Goal: Task Accomplishment & Management: Use online tool/utility

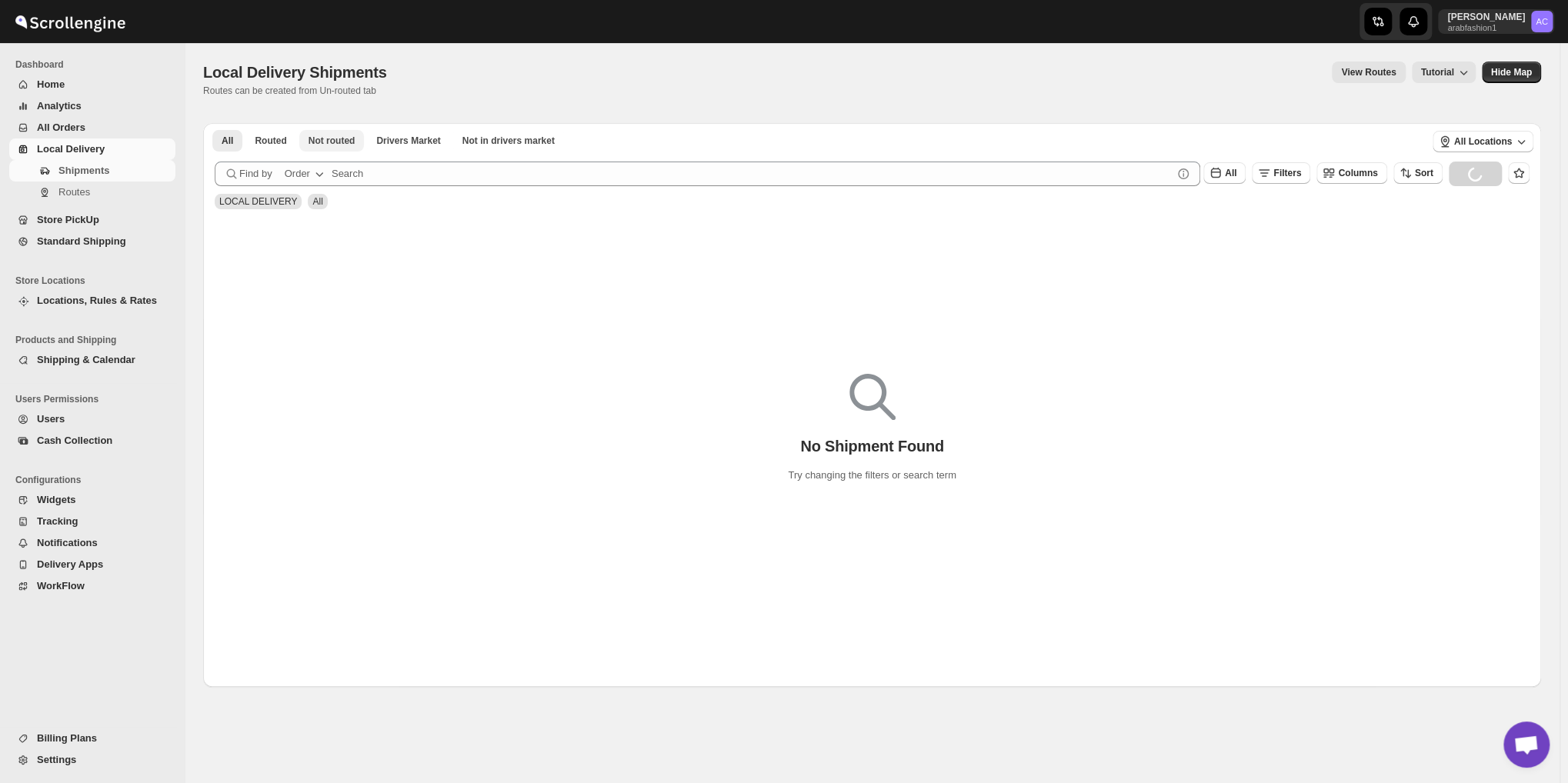
scroll to position [4983, 0]
drag, startPoint x: 338, startPoint y: 142, endPoint x: 335, endPoint y: 151, distance: 9.5
click at [338, 143] on span "Not routed" at bounding box center [332, 141] width 47 height 12
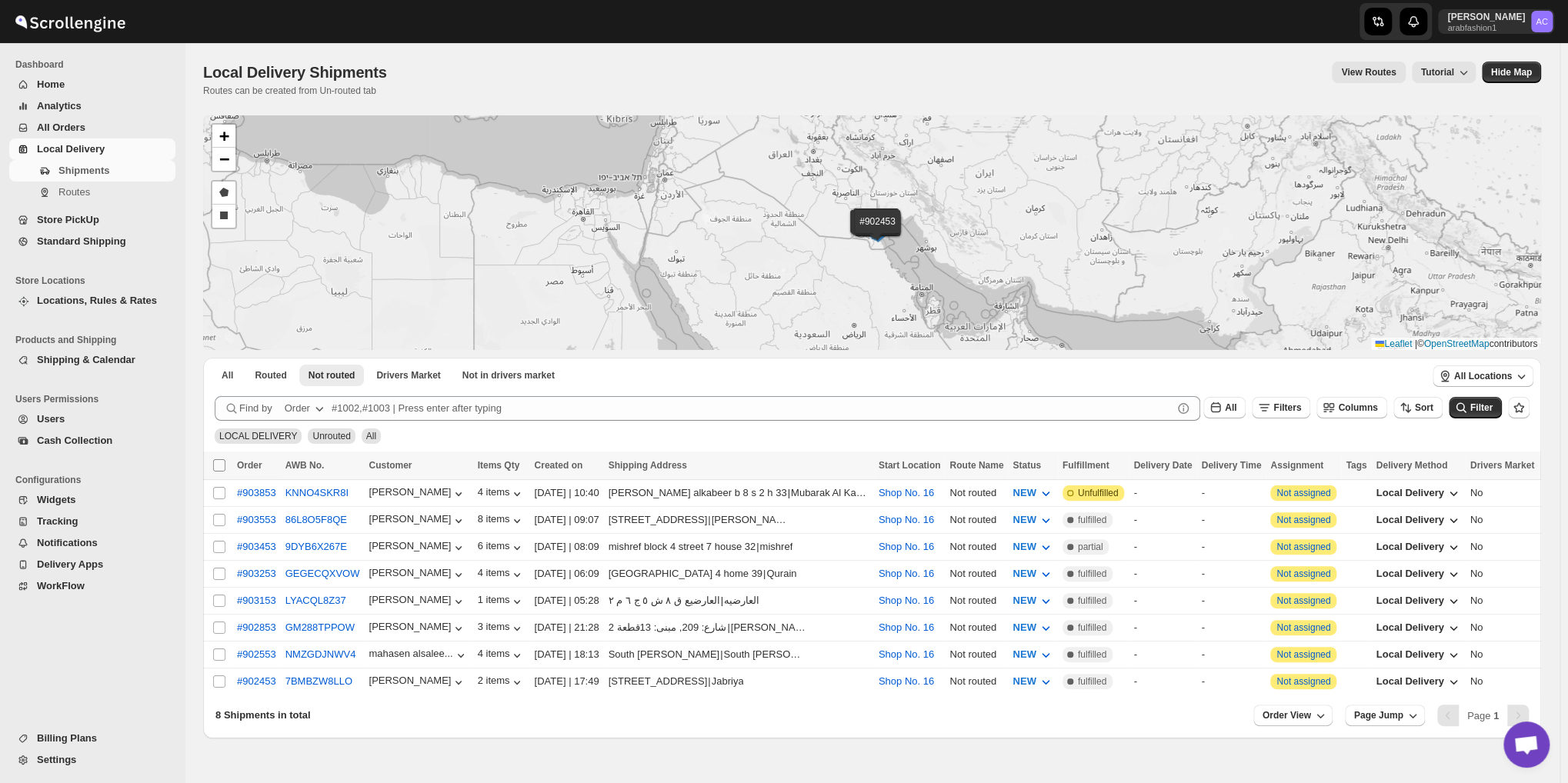
click at [214, 472] on span at bounding box center [219, 466] width 14 height 14
click at [214, 472] on input "Select all shipments" at bounding box center [219, 466] width 12 height 12
checkbox input "true"
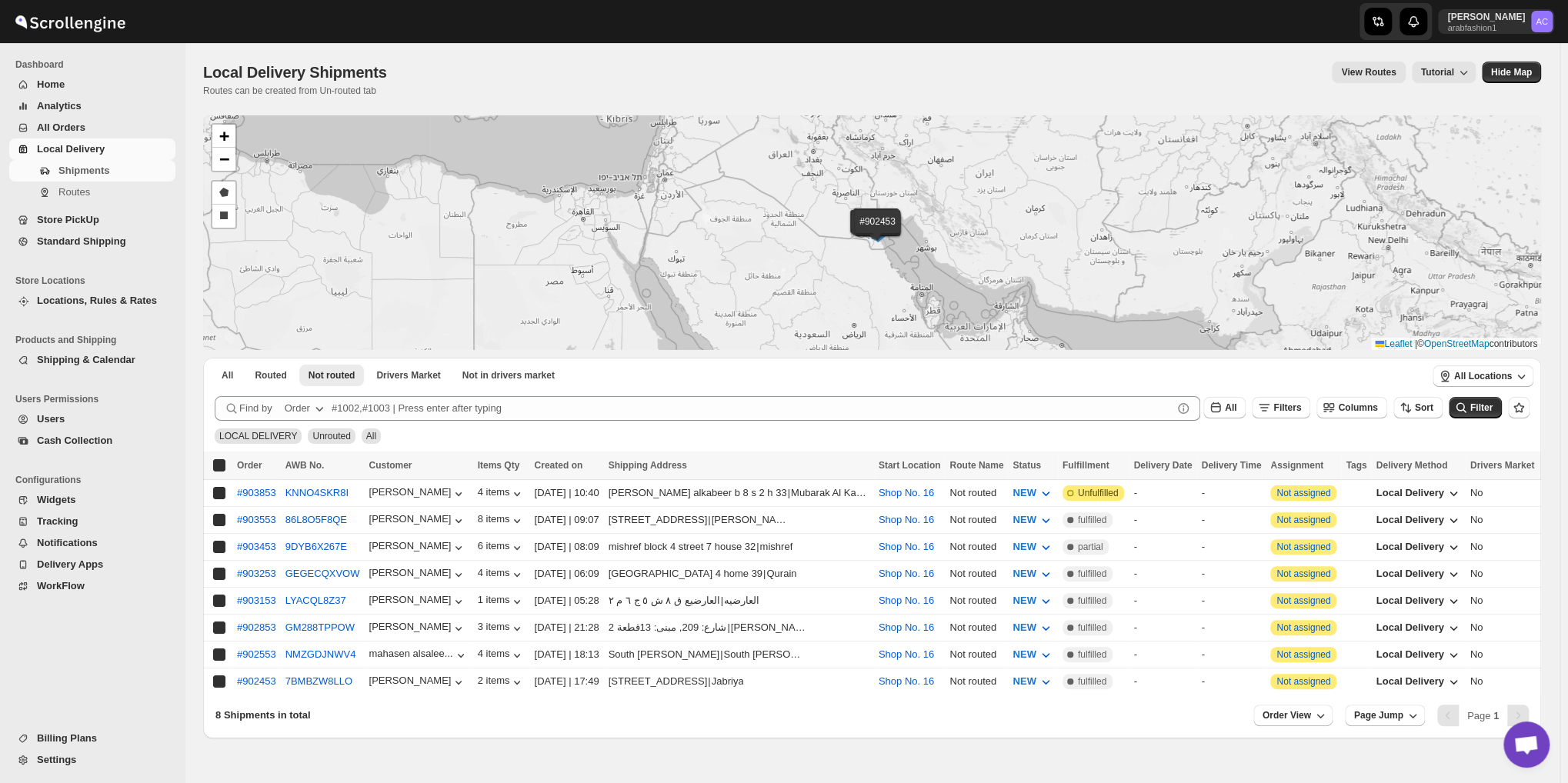
checkbox input "true"
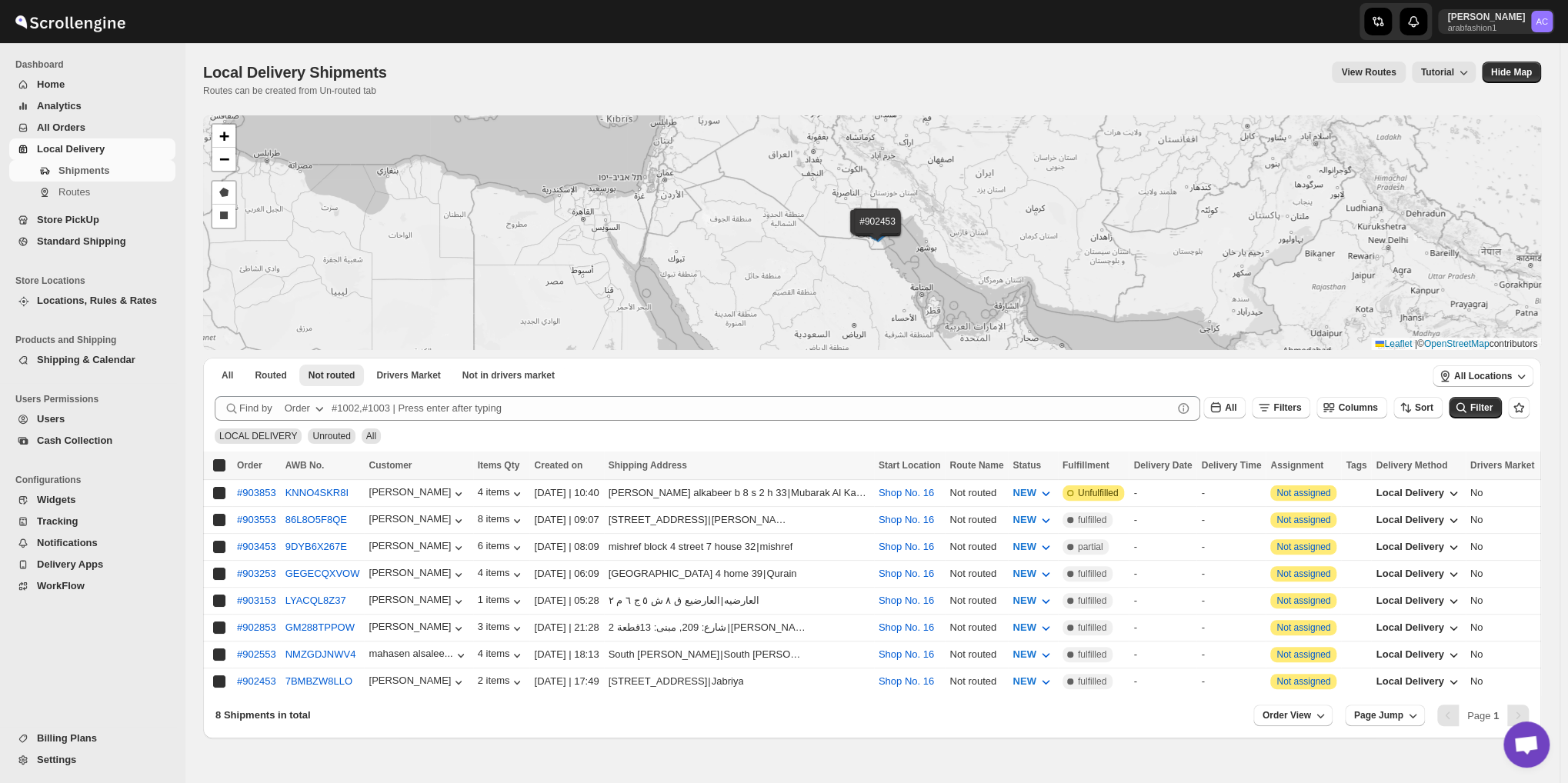
checkbox input "true"
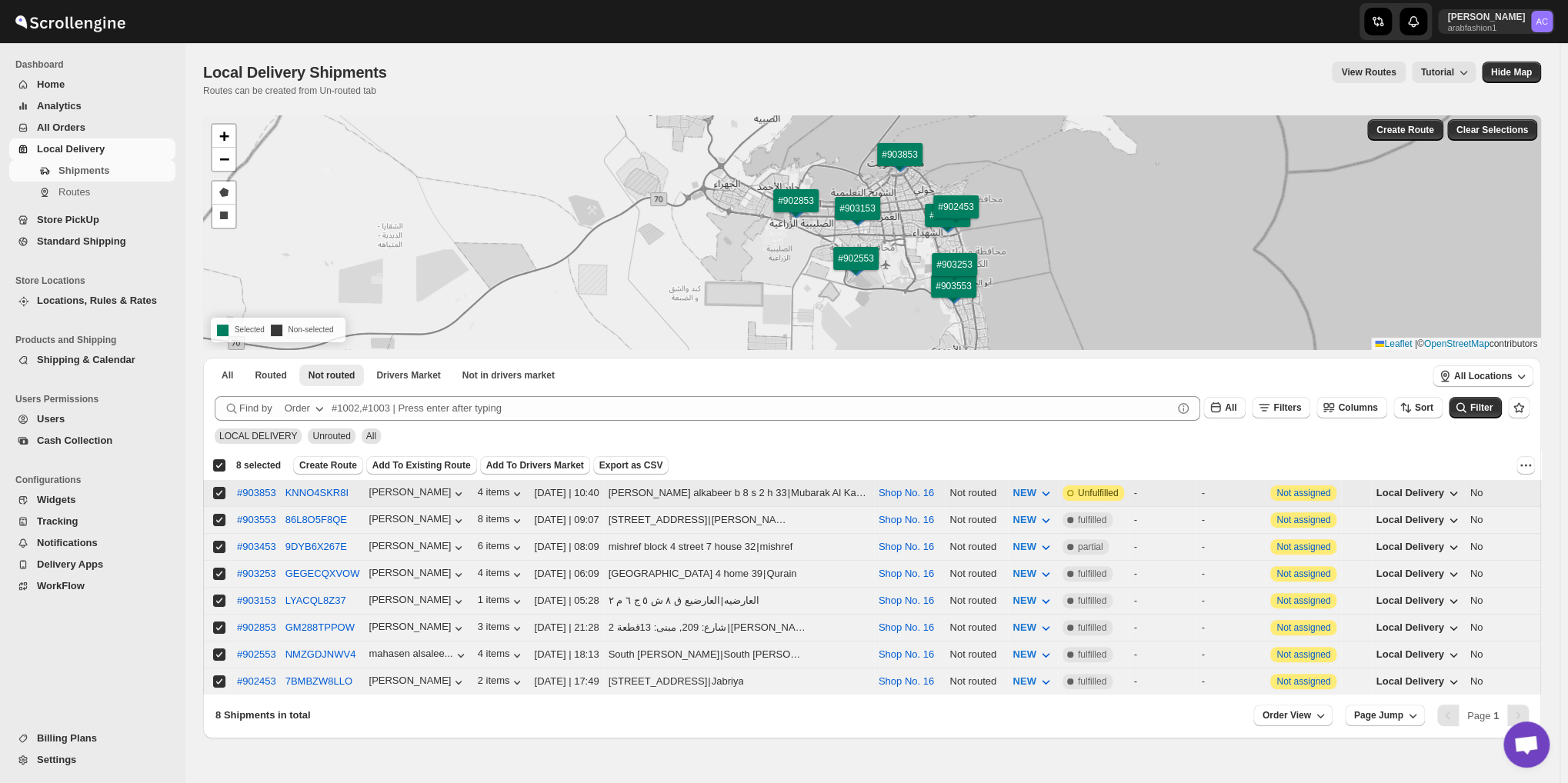
click at [218, 496] on input "Select shipment" at bounding box center [219, 493] width 12 height 12
checkbox input "false"
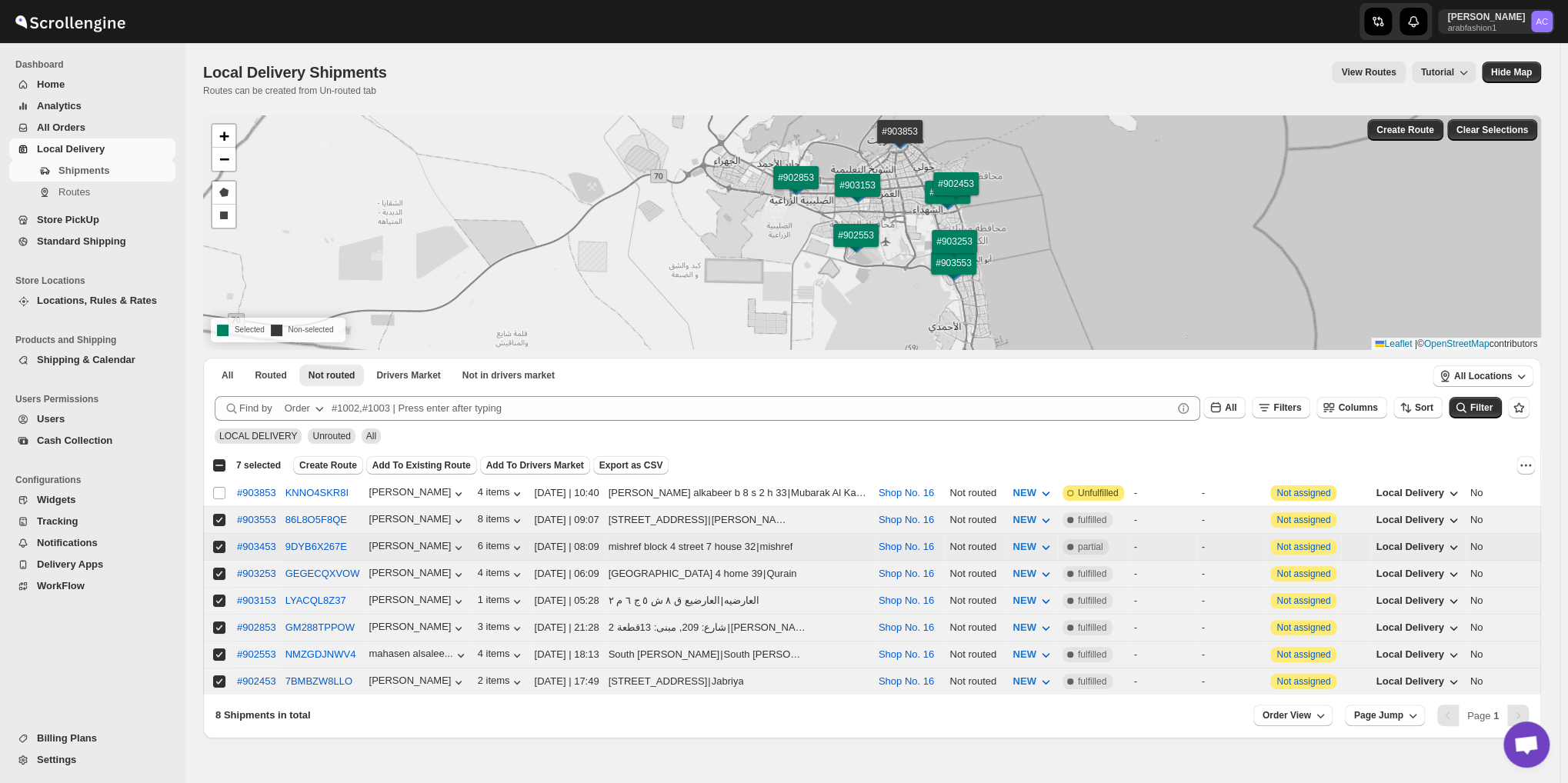
click at [218, 541] on input "Select shipment" at bounding box center [219, 547] width 12 height 12
checkbox input "false"
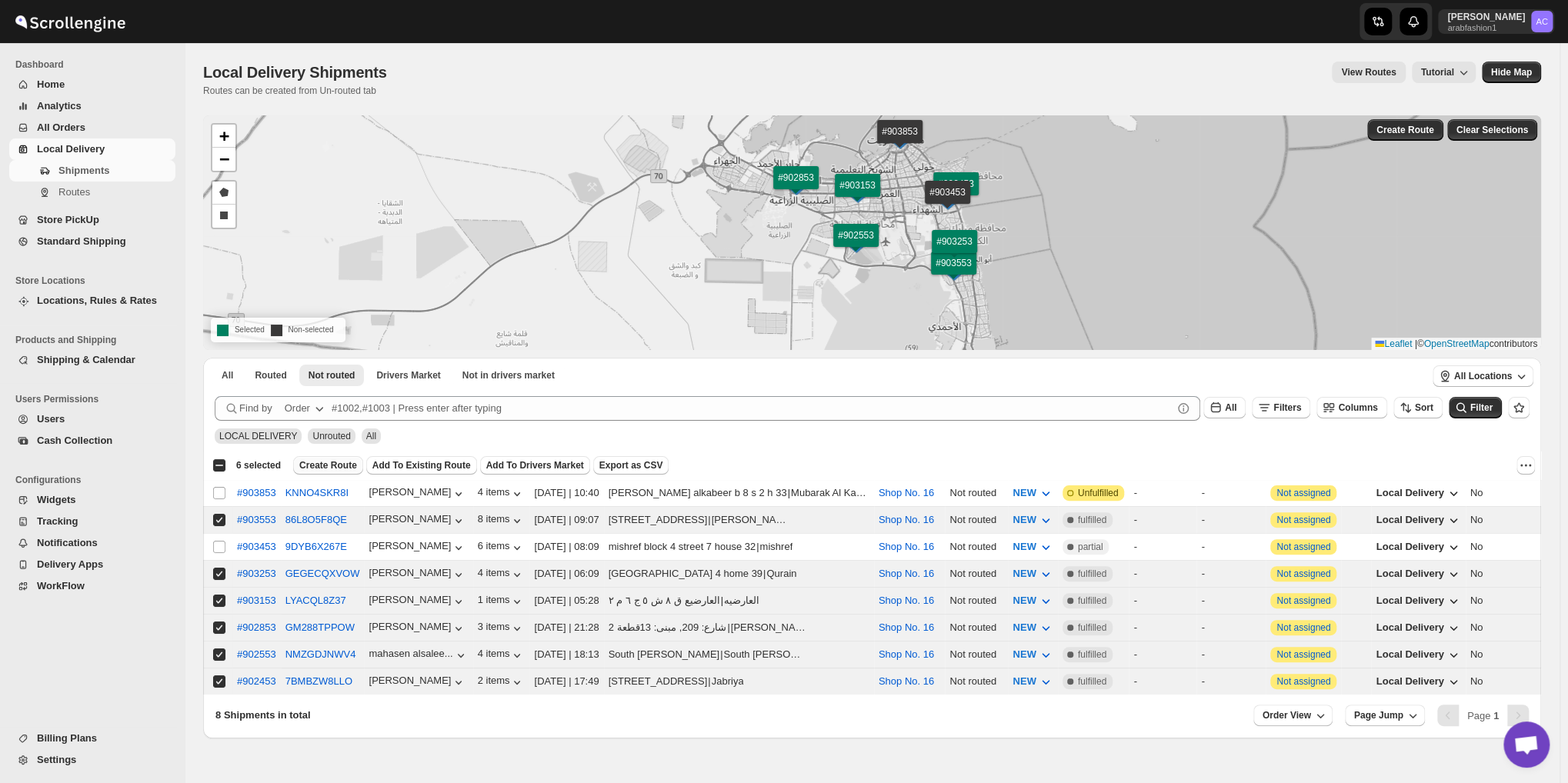
click at [321, 456] on button "Create Route" at bounding box center [328, 466] width 70 height 19
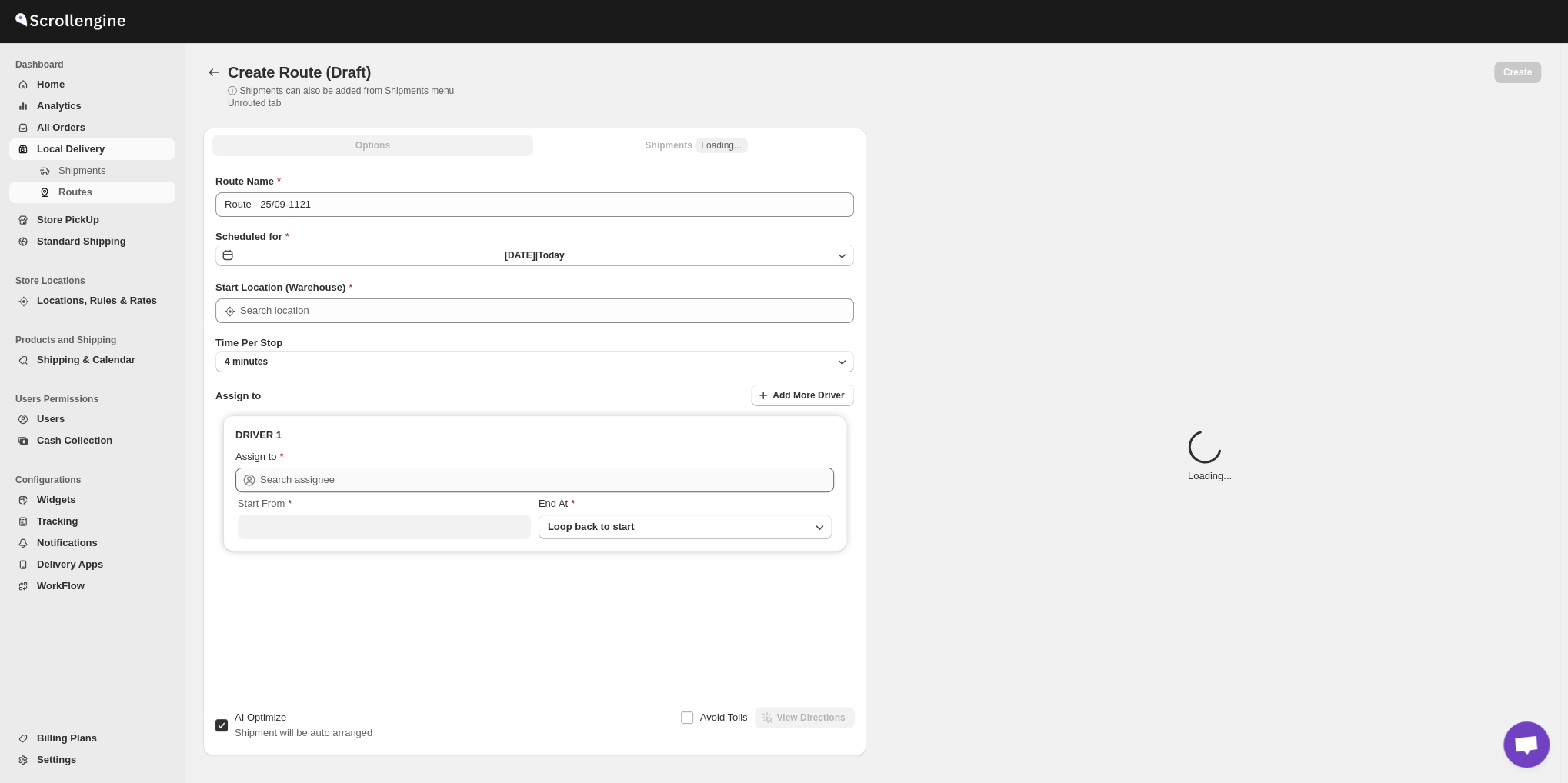
type input "Route - 25/09-1121"
type input "Shop No. 16"
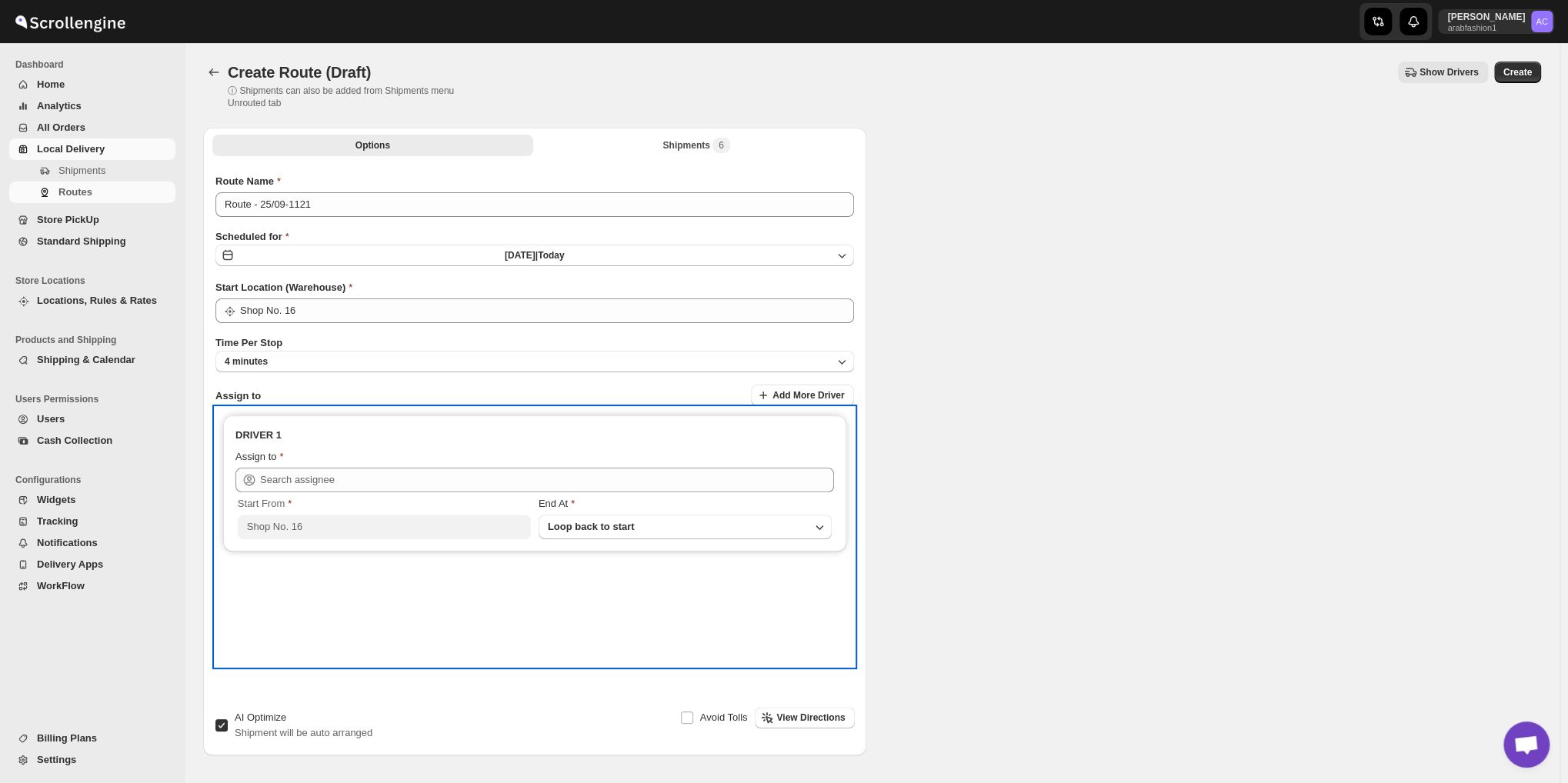
click at [582, 492] on div "Start From Shop No. 16 End At Loop back to start" at bounding box center [535, 516] width 599 height 47
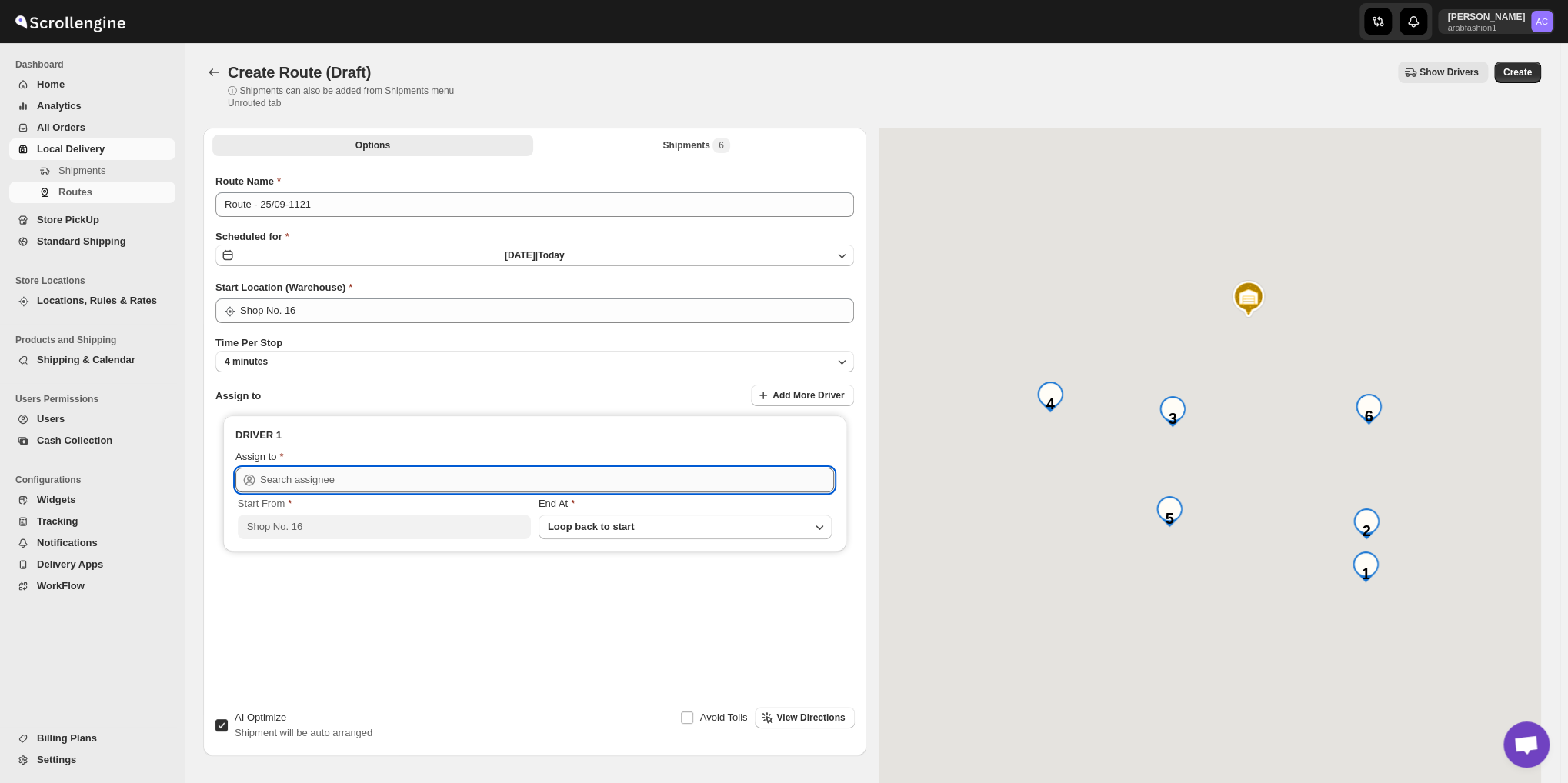
click at [590, 484] on input "text" at bounding box center [547, 480] width 574 height 25
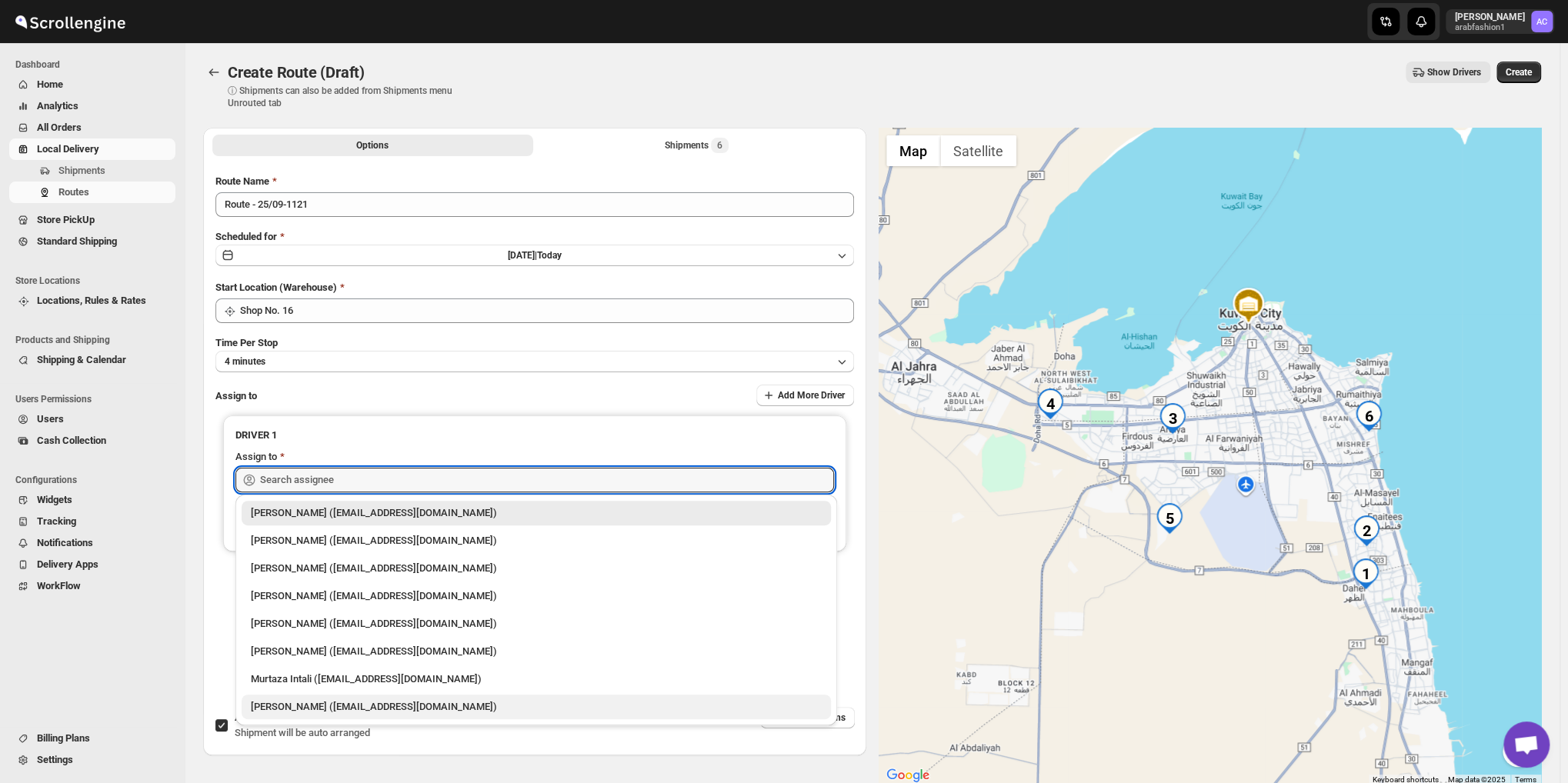
click at [416, 700] on div "[PERSON_NAME] ([EMAIL_ADDRESS][DOMAIN_NAME])" at bounding box center [536, 707] width 571 height 16
type input "[PERSON_NAME] ([EMAIL_ADDRESS][DOMAIN_NAME])"
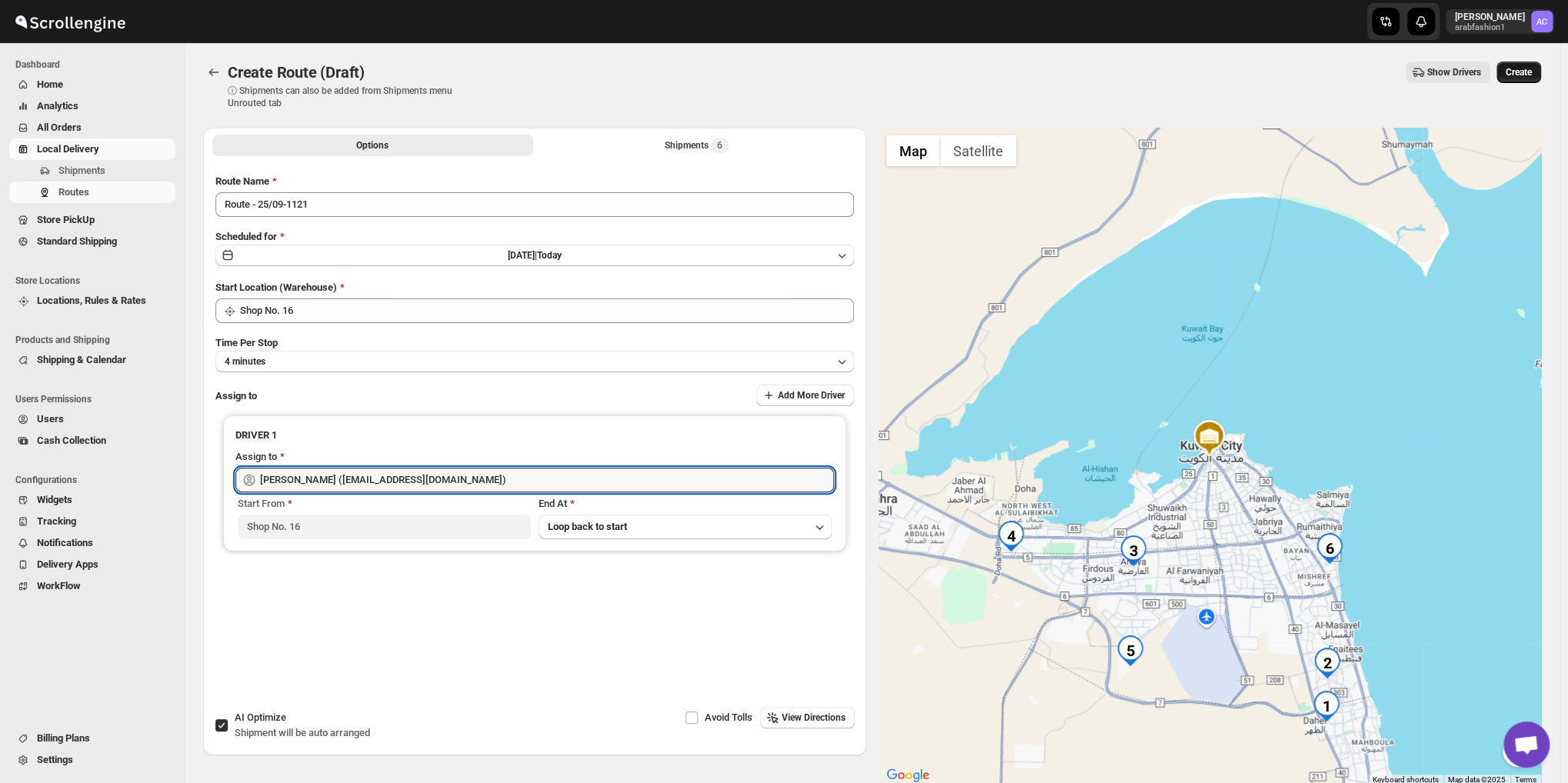
click at [1531, 78] on span "Create" at bounding box center [1519, 73] width 27 height 12
